Goal: Communication & Community: Answer question/provide support

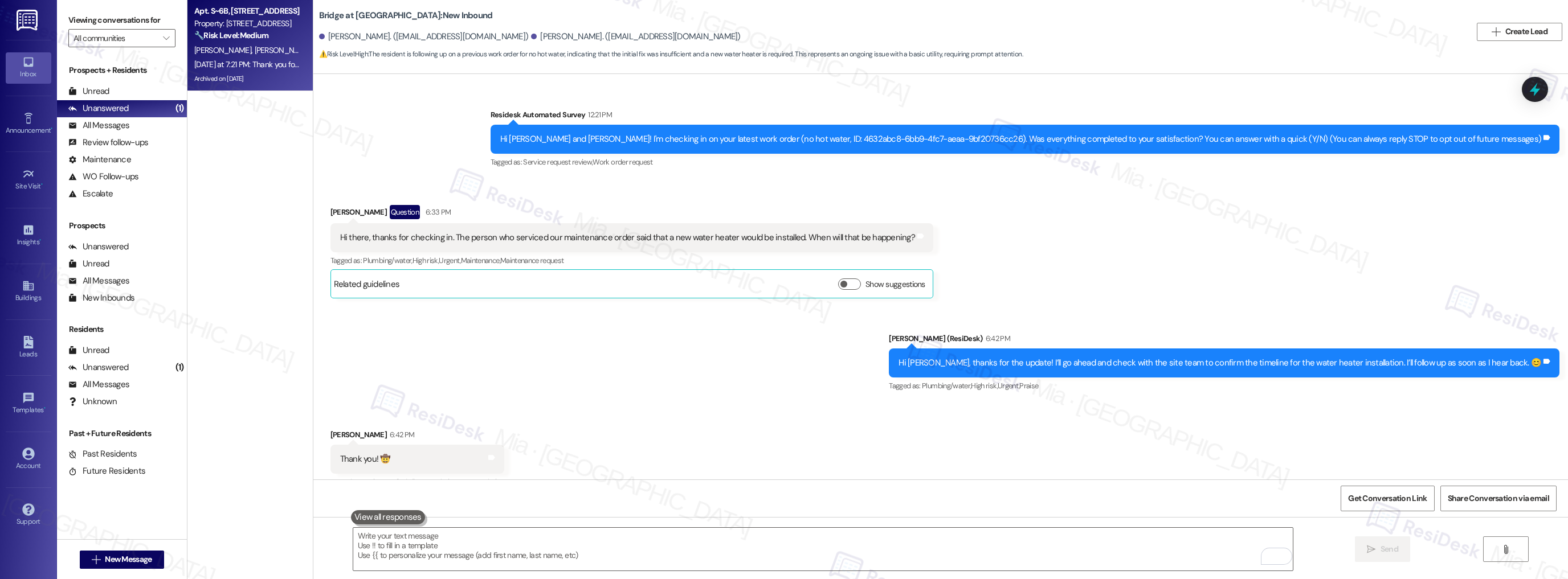
click at [240, 57] on div "[PERSON_NAME] [PERSON_NAME]" at bounding box center [247, 50] width 108 height 14
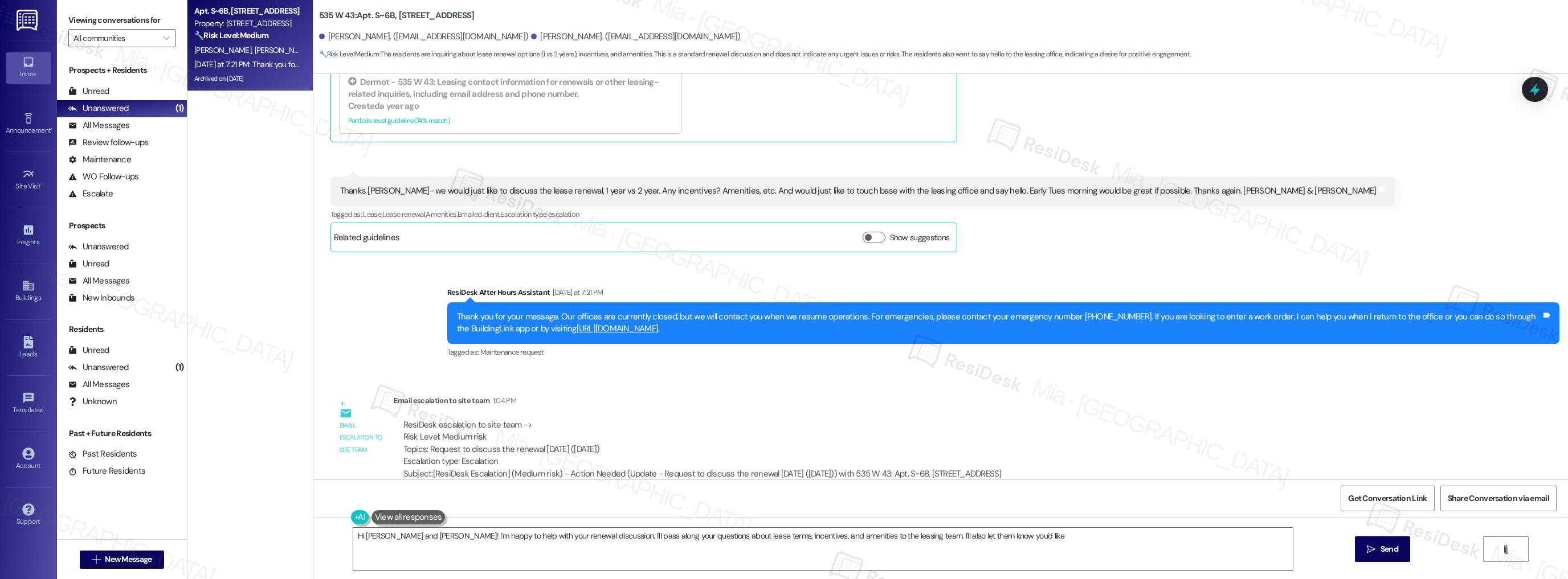
scroll to position [6077, 0]
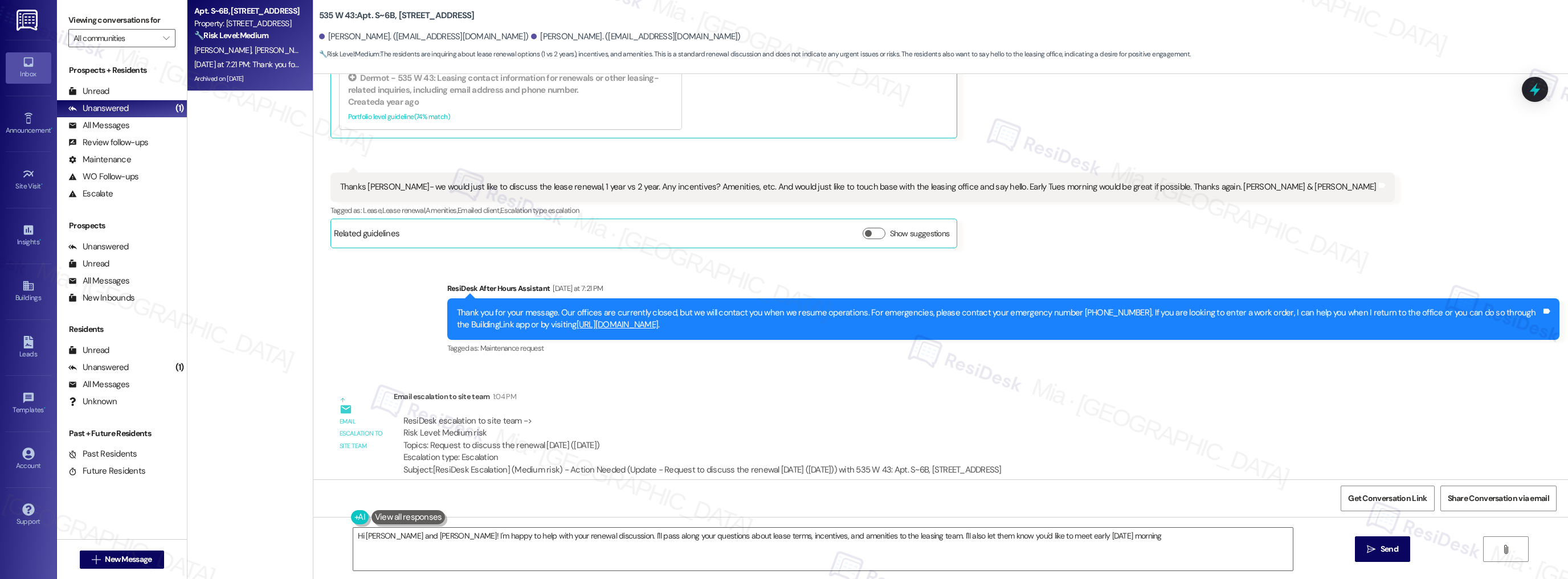
type textarea "Hi [PERSON_NAME] and [PERSON_NAME]! I'm happy to help with your renewal discuss…"
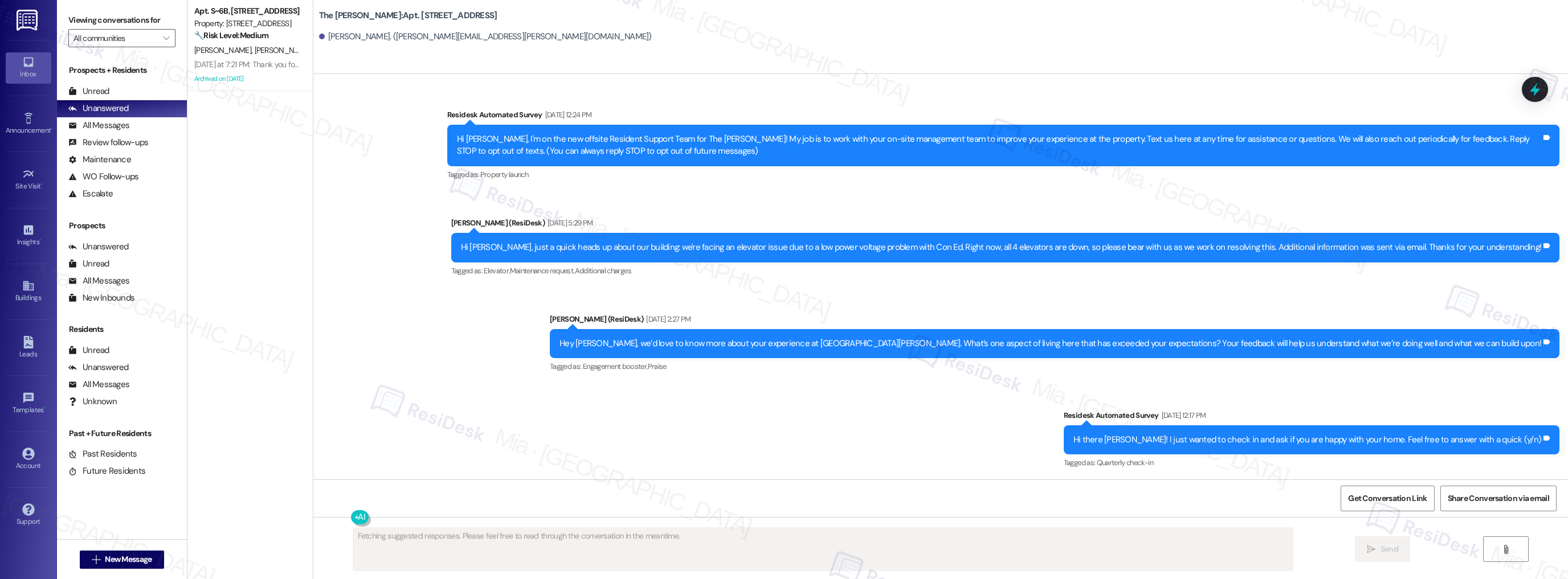
type textarea "Fetching suggested responses. Please feel free to read through the conversation…"
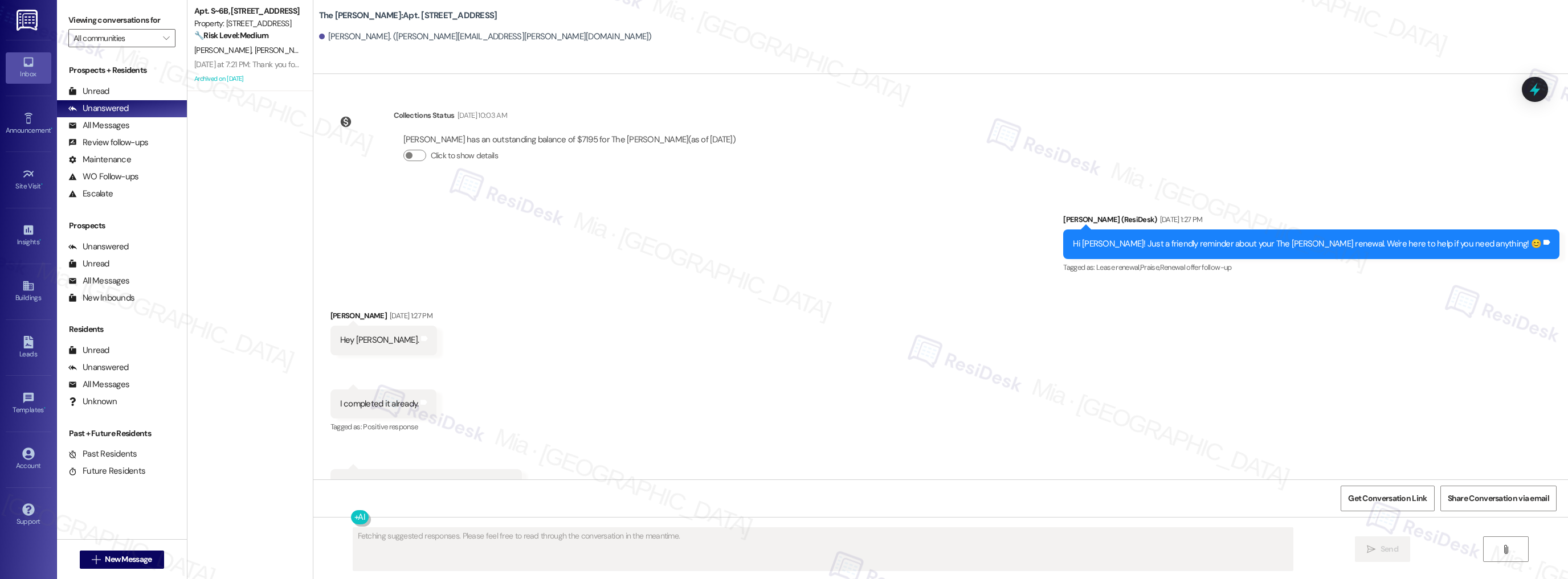
scroll to position [4397, 0]
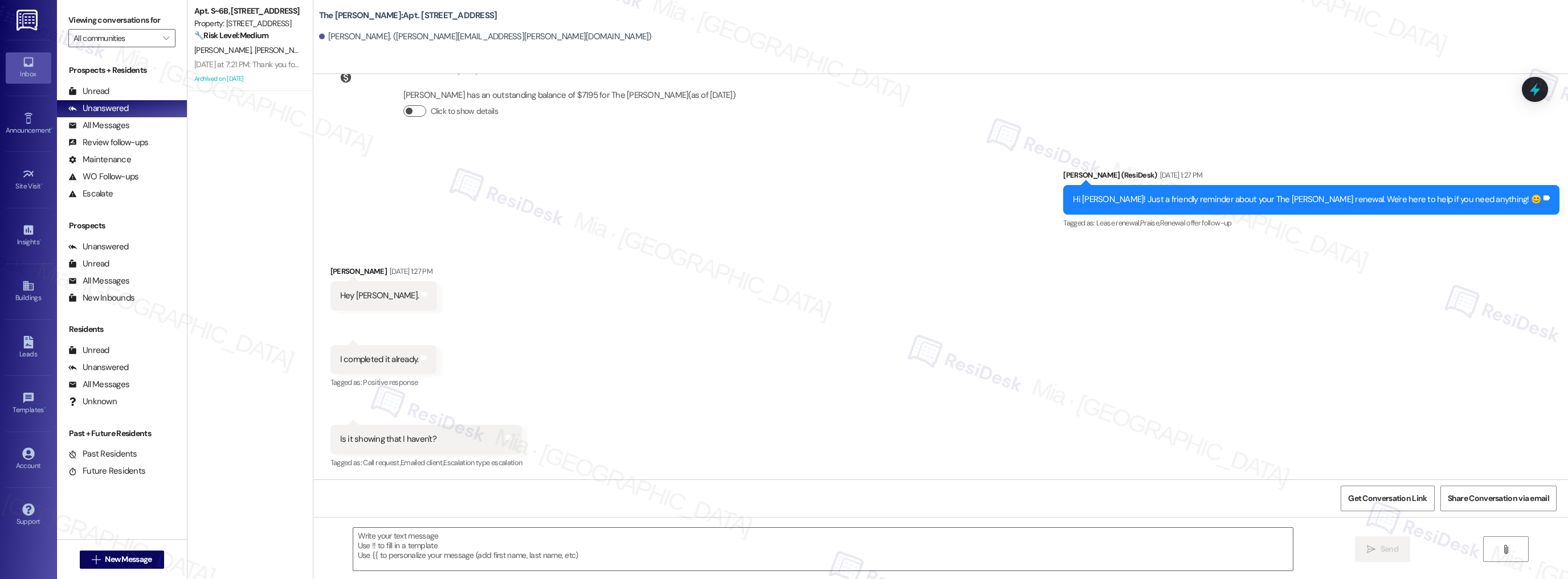
click at [415, 109] on button "Click to show details" at bounding box center [415, 111] width 23 height 12
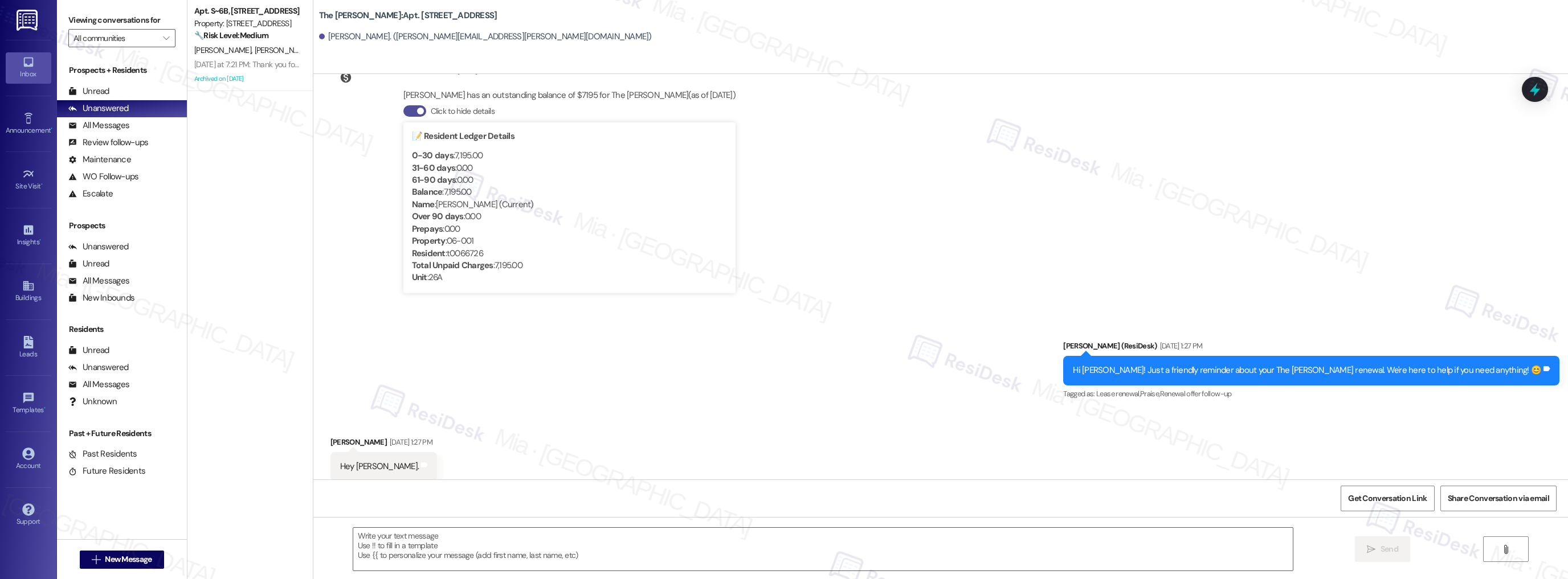
click at [404, 111] on button "Click to hide details" at bounding box center [415, 111] width 23 height 12
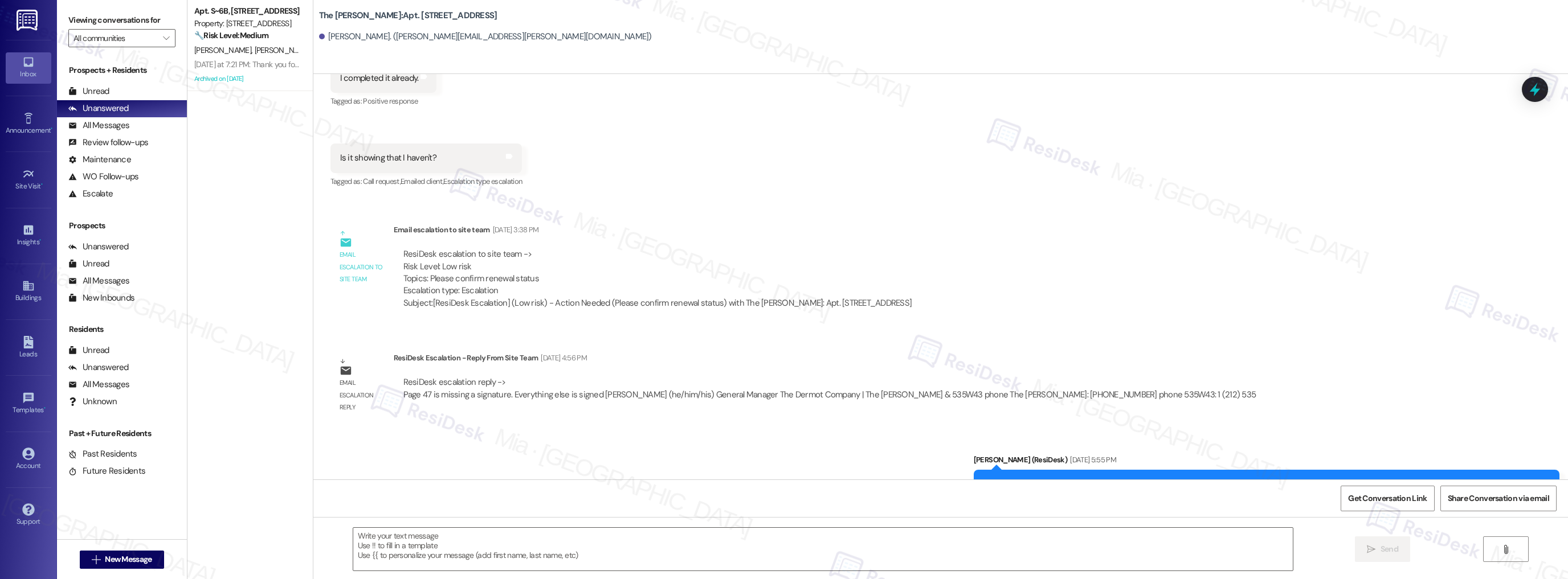
scroll to position [4724, 0]
